Goal: Information Seeking & Learning: Compare options

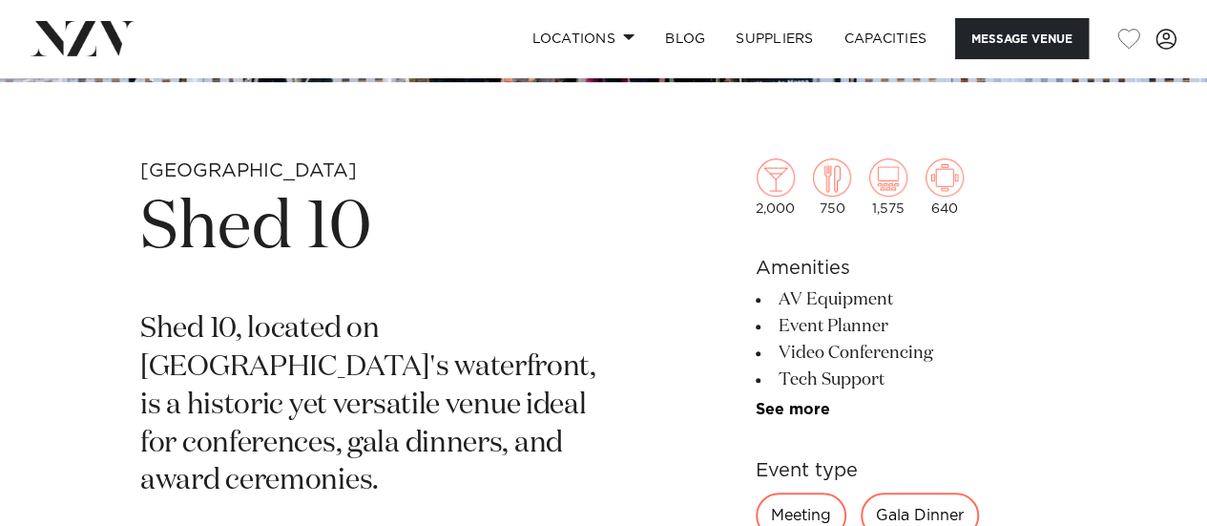
scroll to position [542, 0]
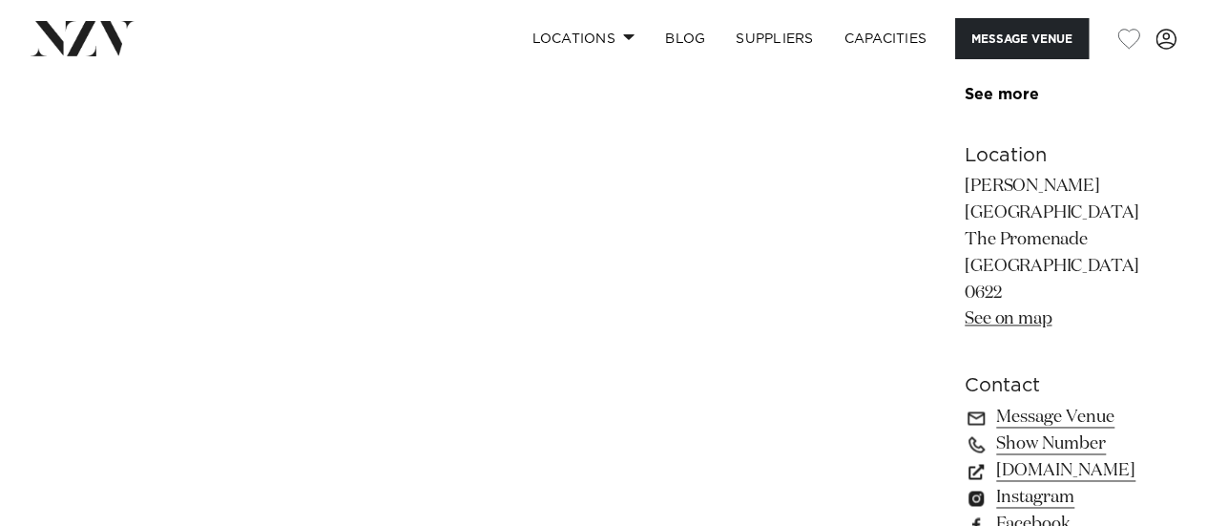
scroll to position [1260, 0]
